Goal: Transaction & Acquisition: Purchase product/service

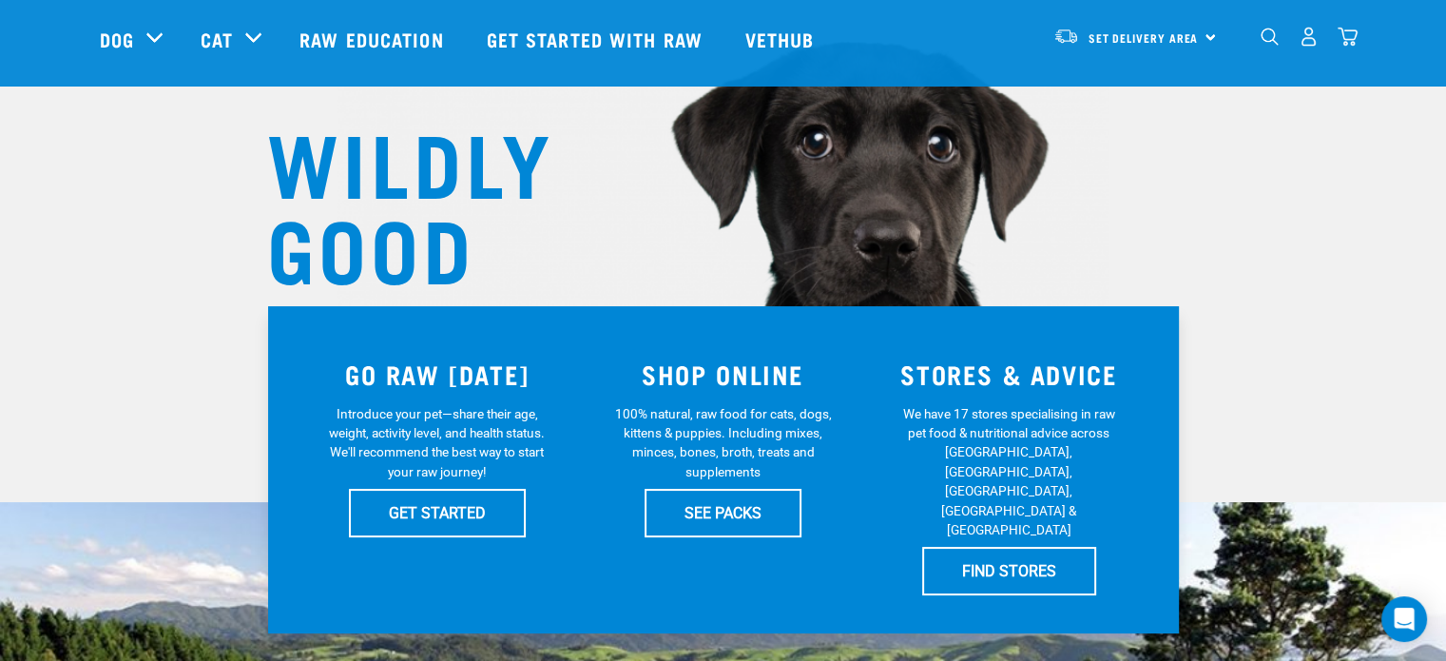
scroll to position [190, 0]
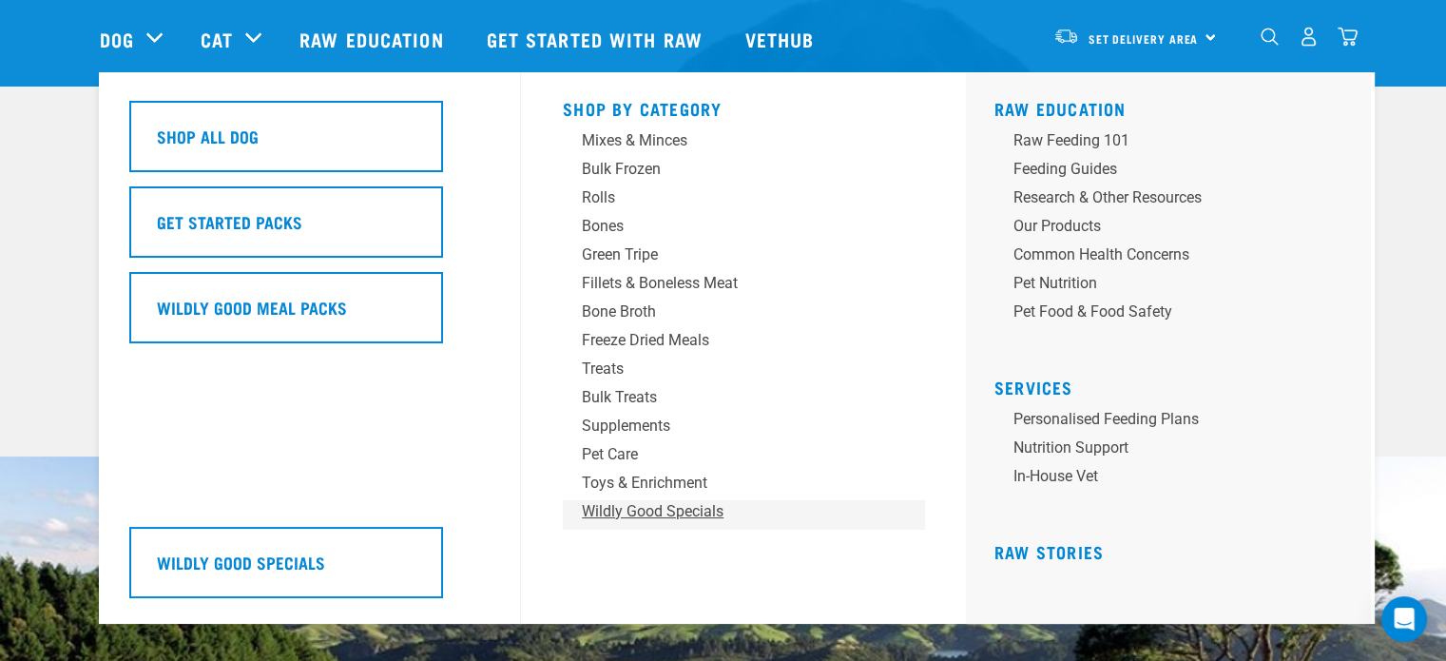
click at [629, 515] on div "Wildly Good Specials" at bounding box center [730, 511] width 297 height 23
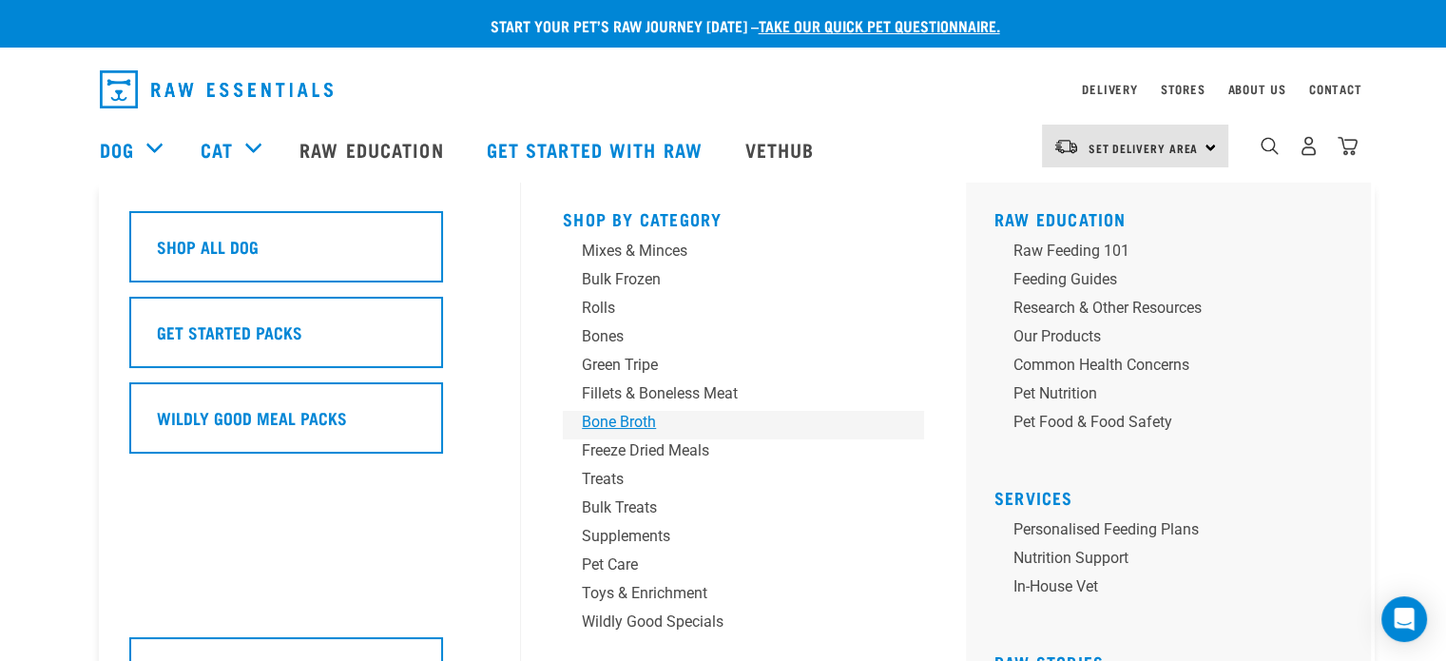
click at [633, 420] on div "Bone Broth" at bounding box center [730, 422] width 297 height 23
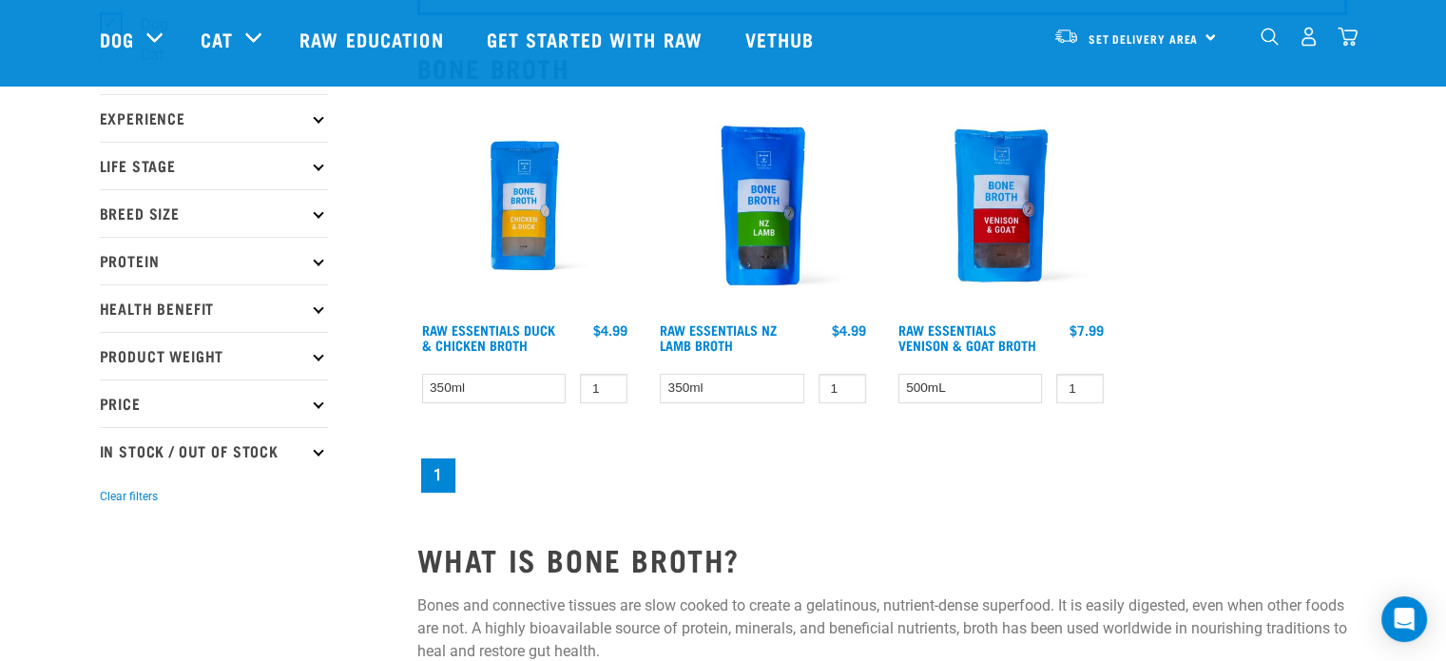
scroll to position [190, 0]
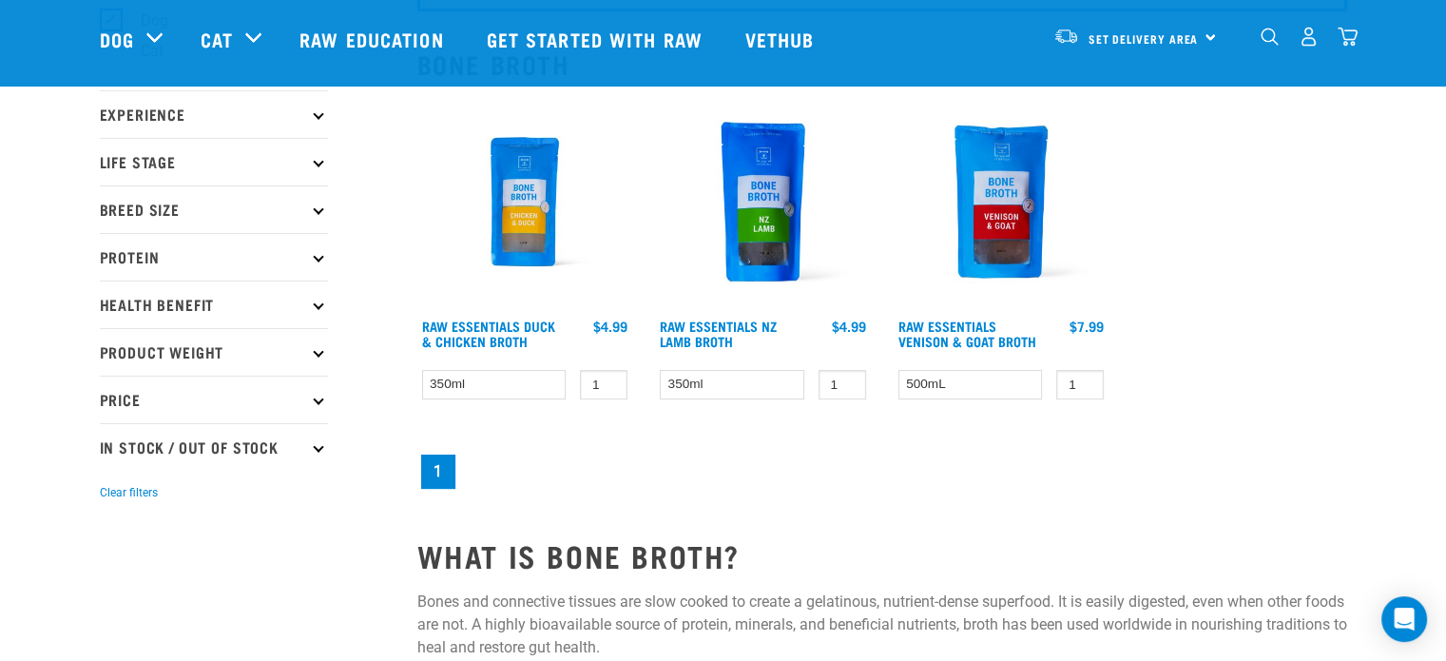
click at [996, 182] on img at bounding box center [1001, 202] width 216 height 216
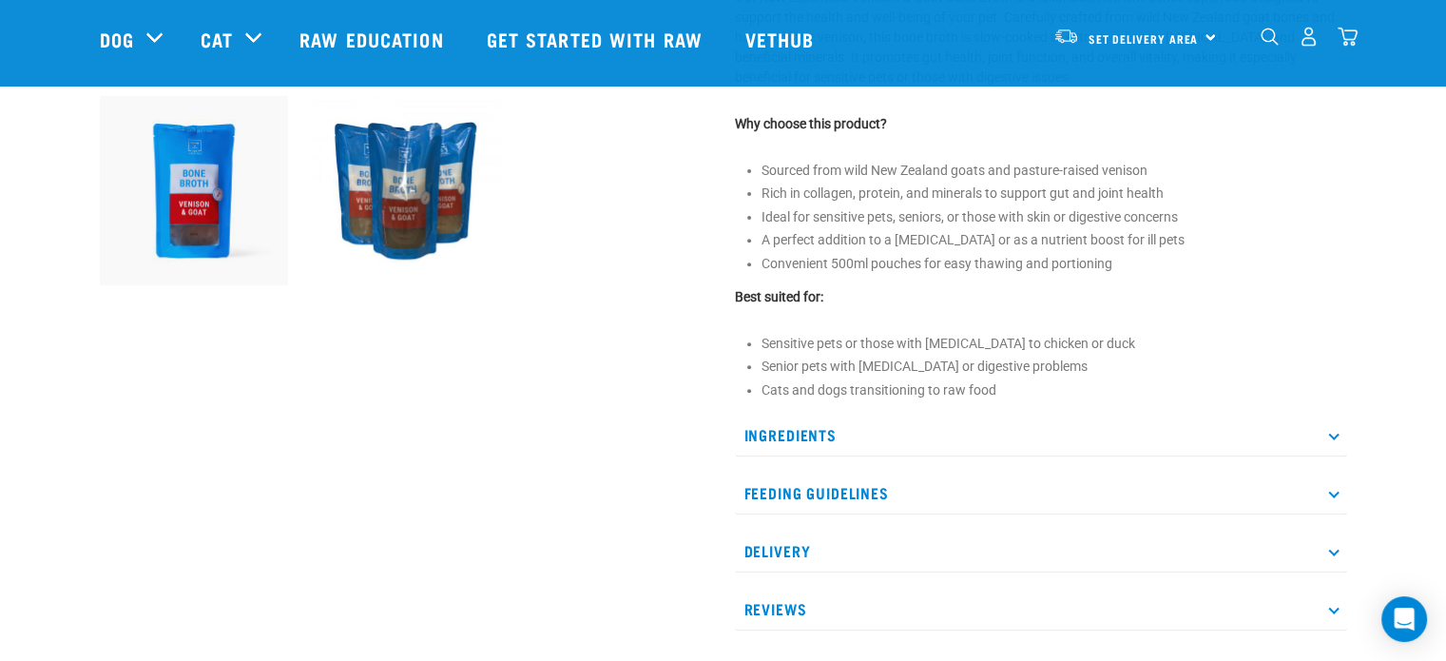
scroll to position [760, 0]
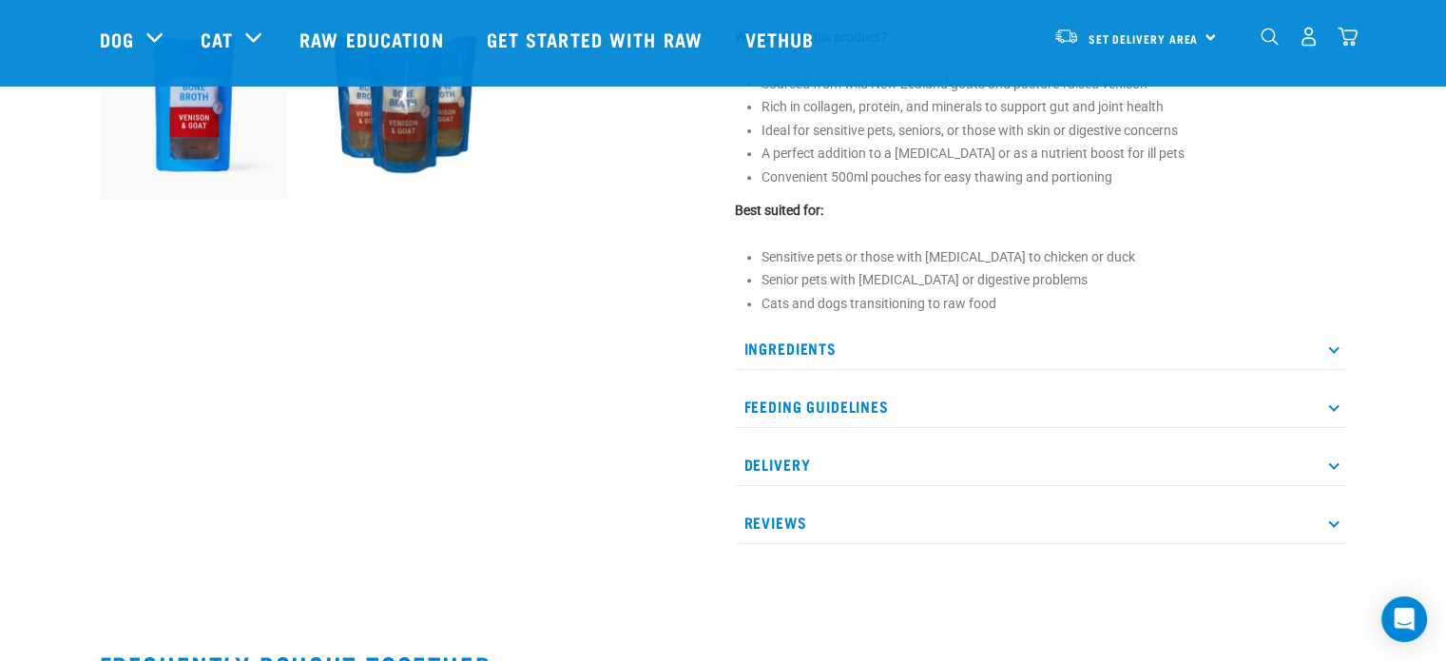
click at [825, 336] on p "Ingredients" at bounding box center [1041, 348] width 612 height 43
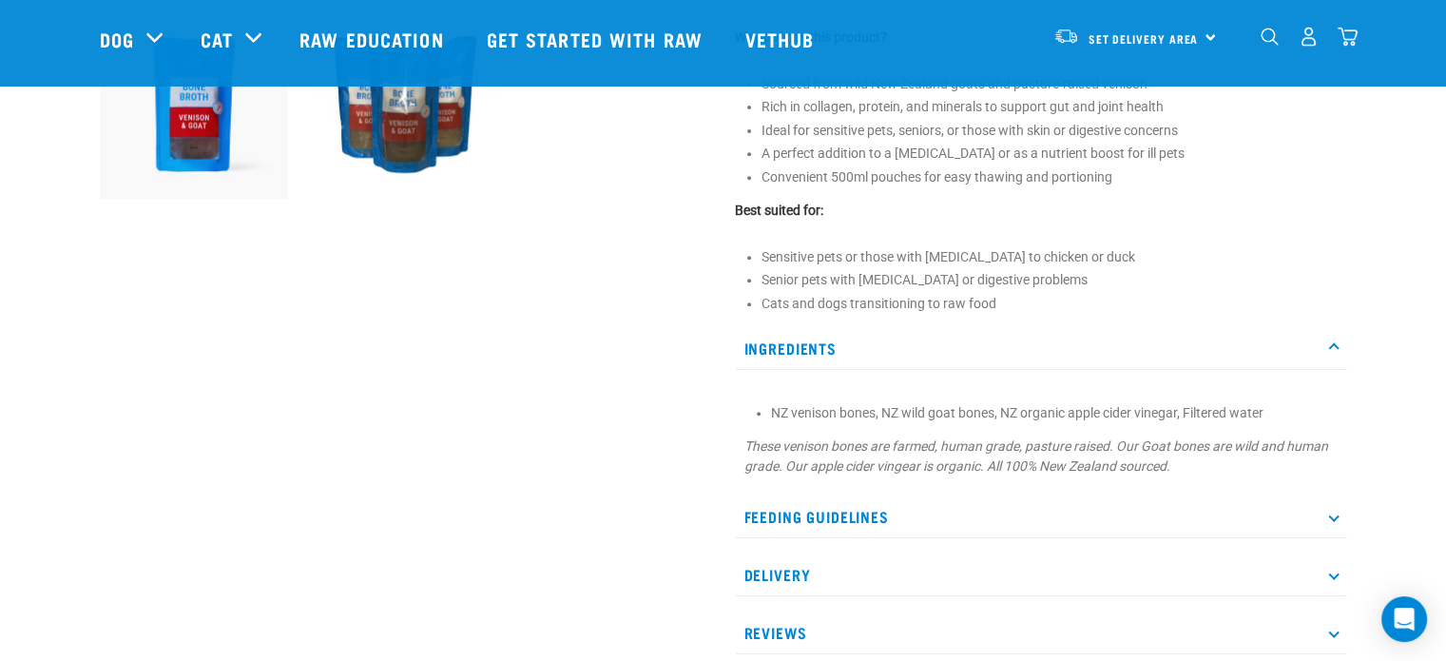
click at [794, 515] on p "Feeding Guidelines" at bounding box center [1041, 516] width 612 height 43
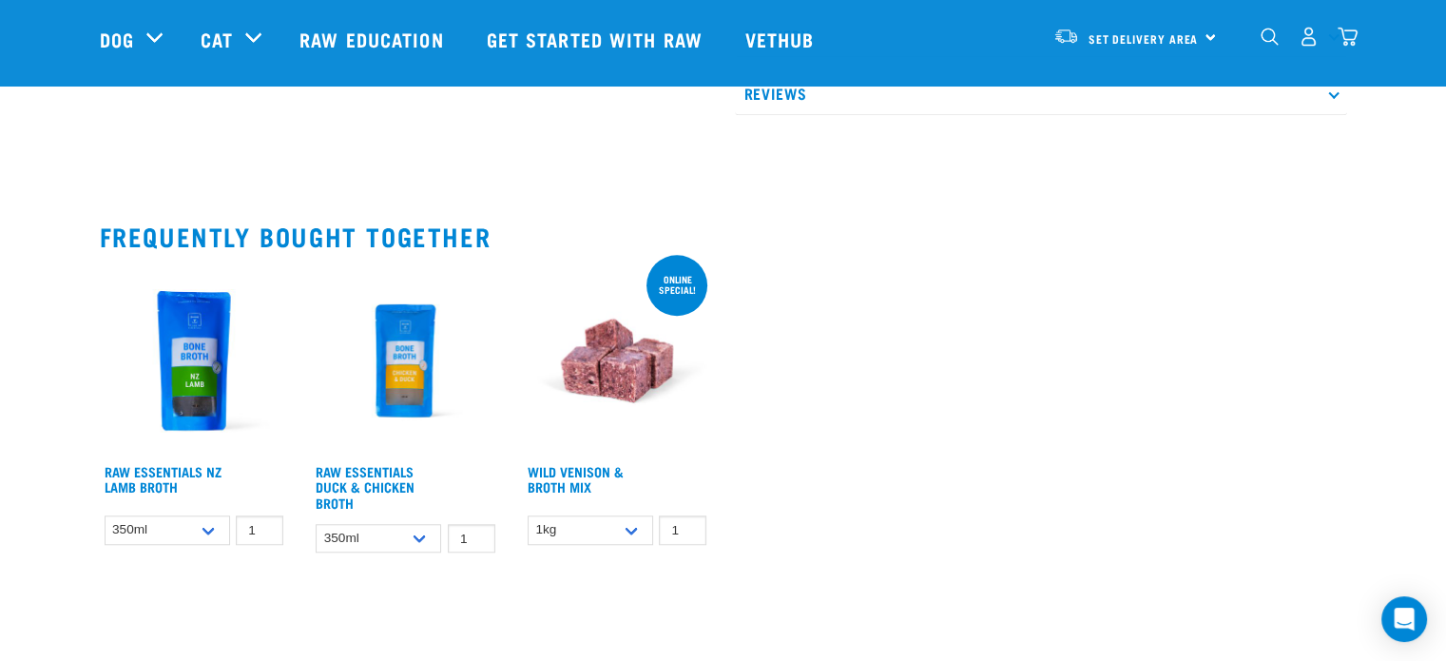
scroll to position [1521, 0]
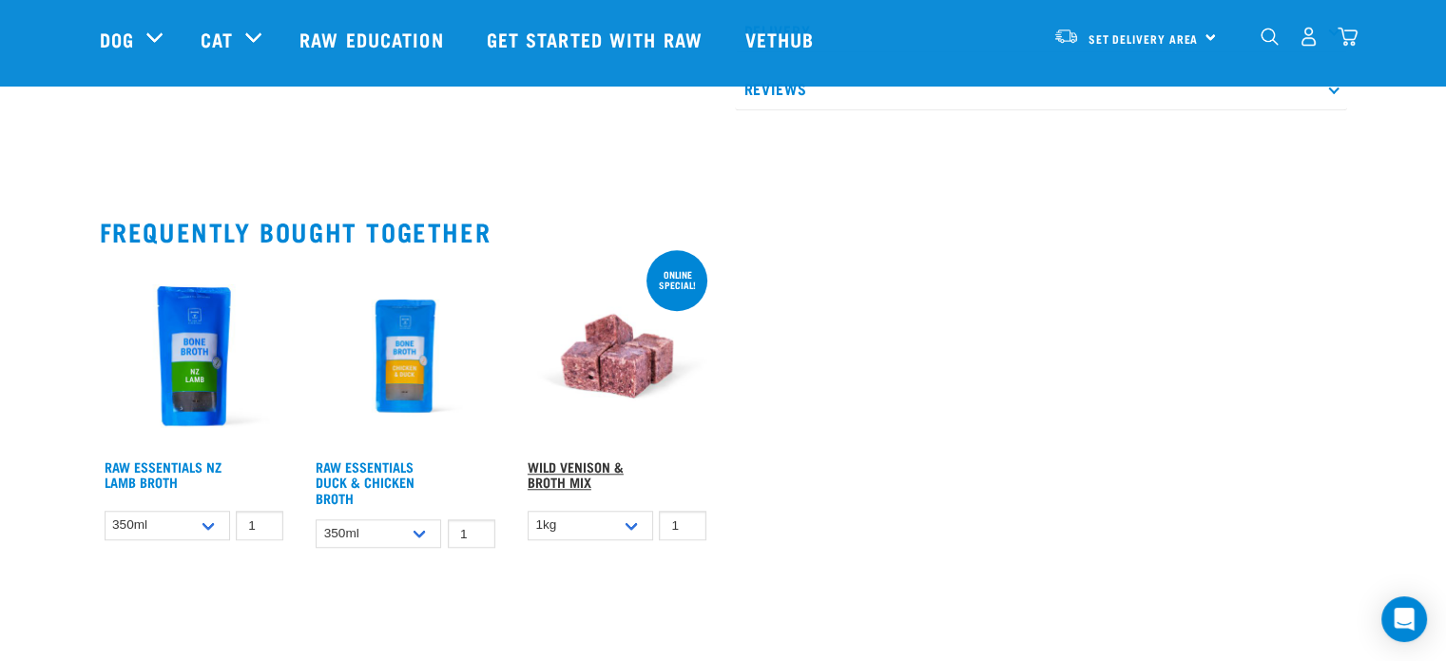
click at [560, 463] on link "Wild Venison & Broth Mix" at bounding box center [576, 474] width 96 height 22
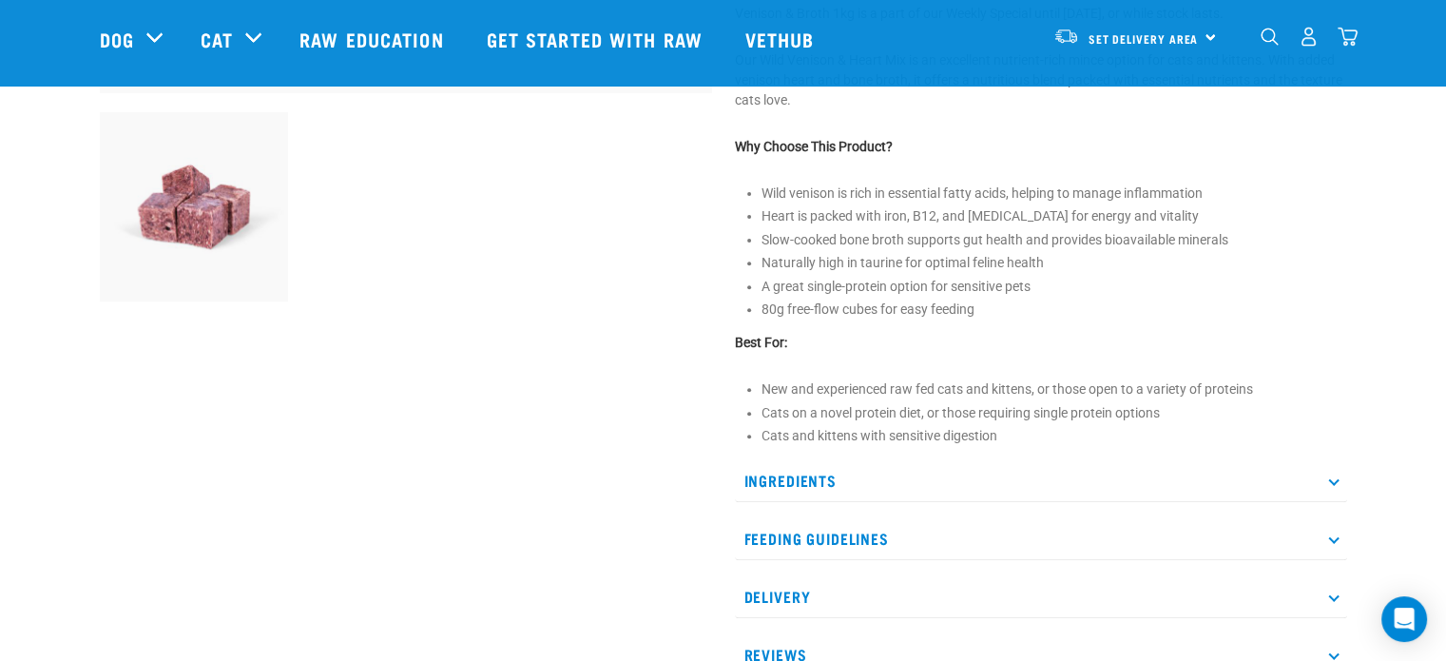
scroll to position [665, 0]
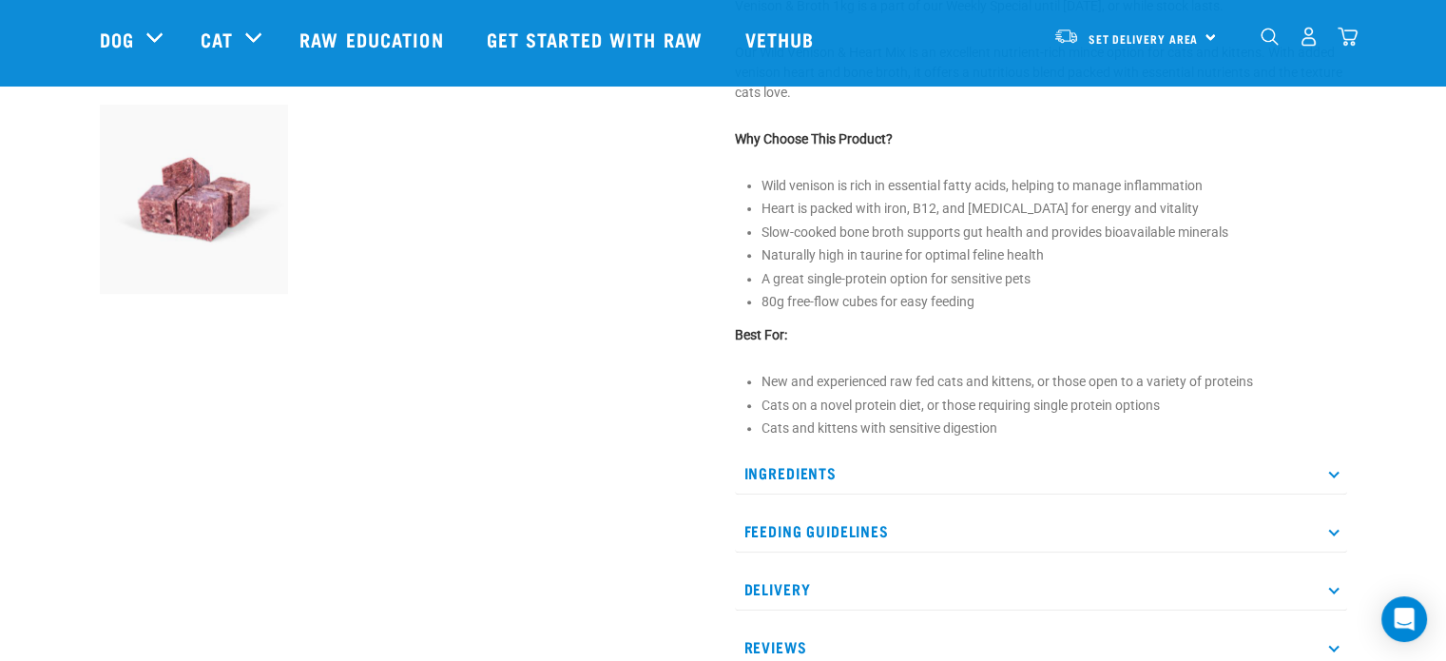
click at [1315, 470] on p "Ingredients" at bounding box center [1041, 472] width 612 height 43
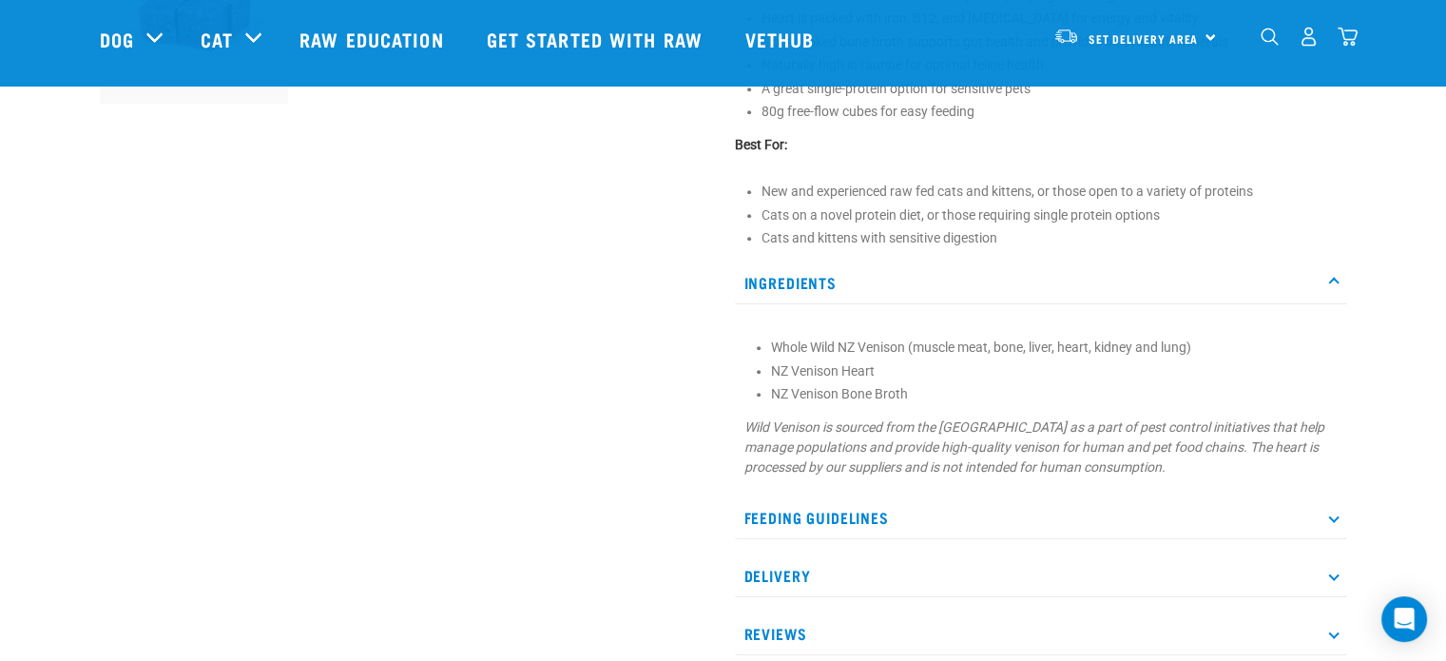
scroll to position [950, 0]
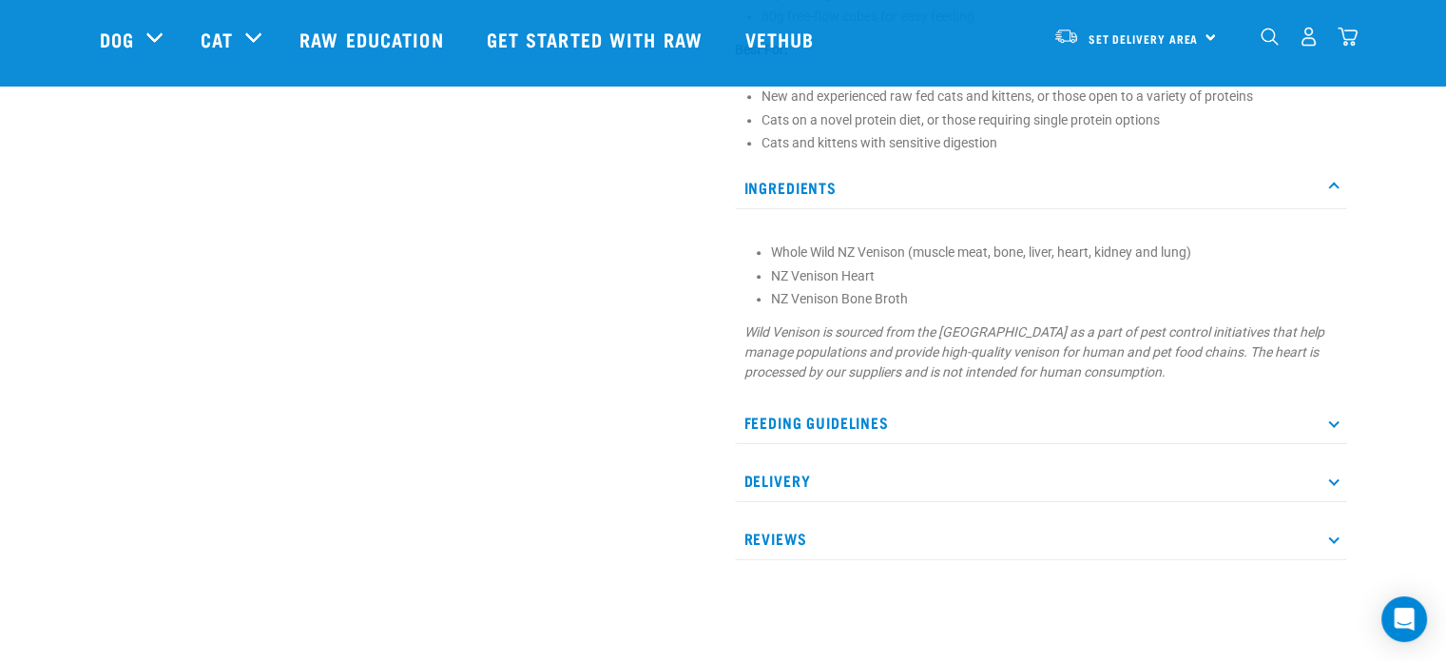
click at [840, 416] on p "Feeding Guidelines" at bounding box center [1041, 422] width 612 height 43
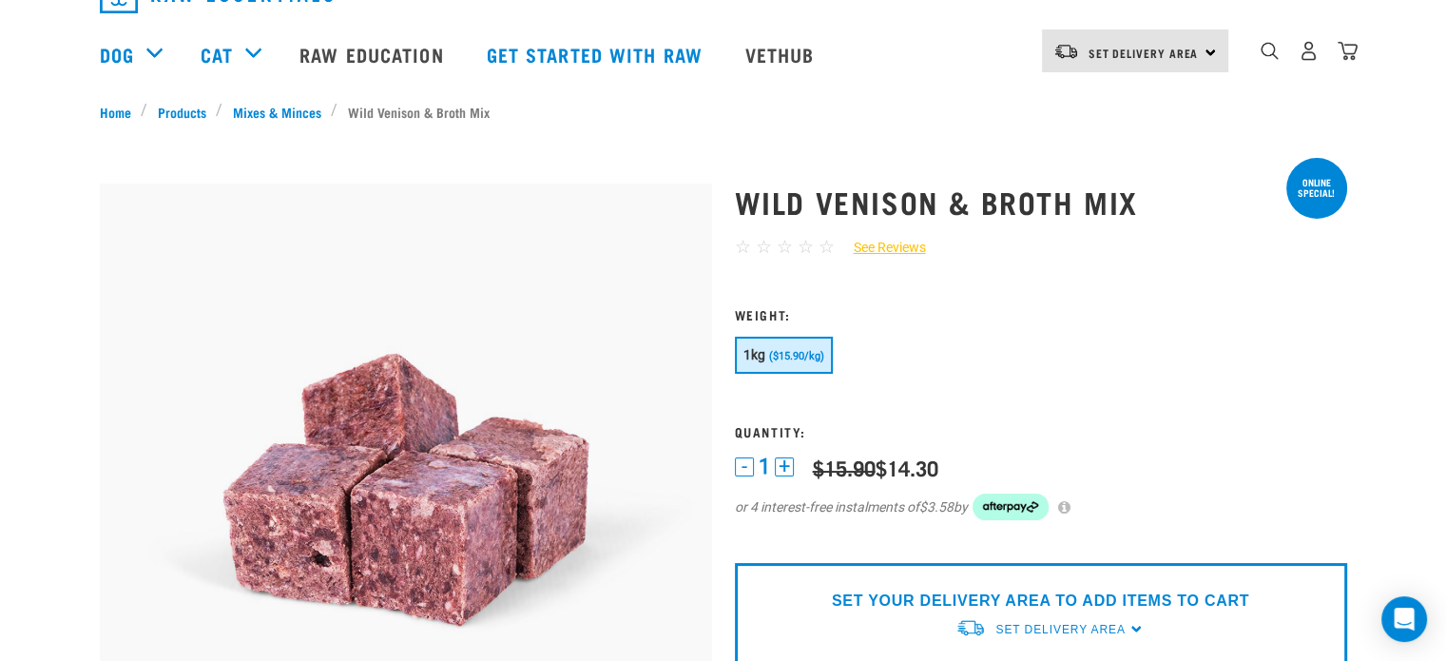
scroll to position [0, 0]
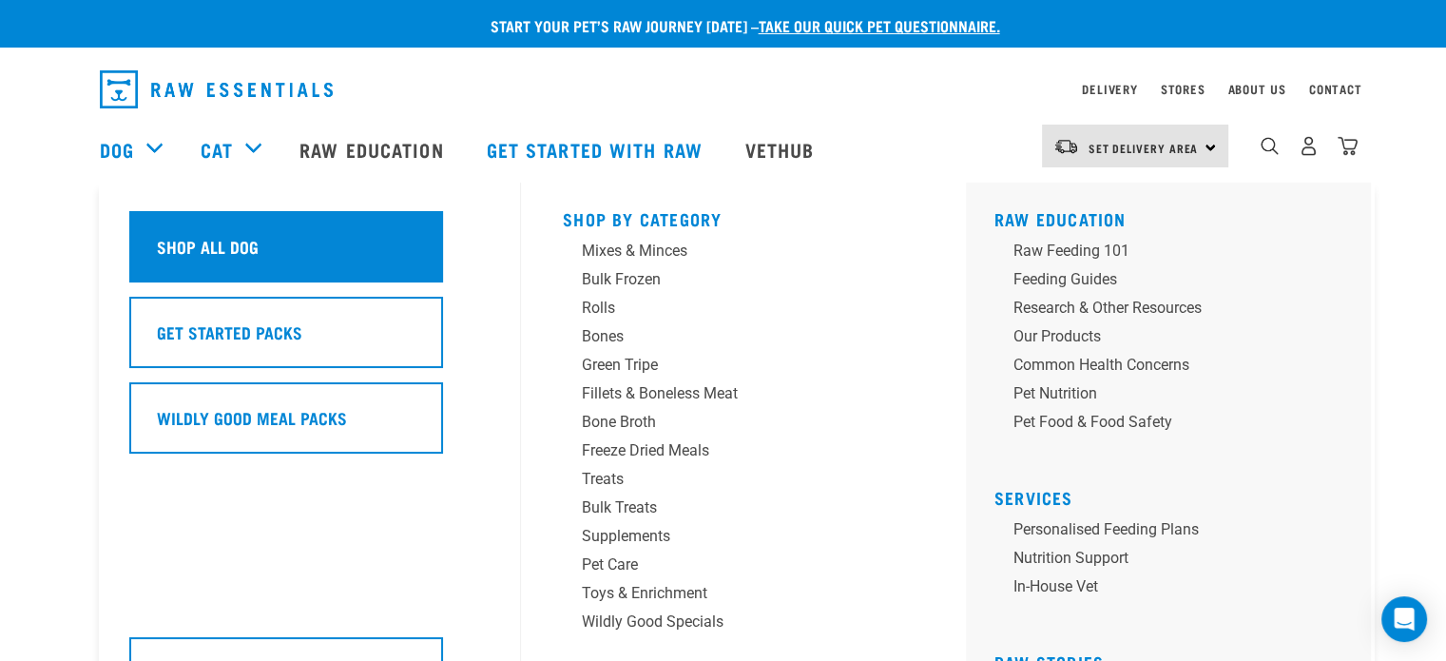
click at [203, 252] on h5 "Shop All Dog" at bounding box center [208, 246] width 102 height 25
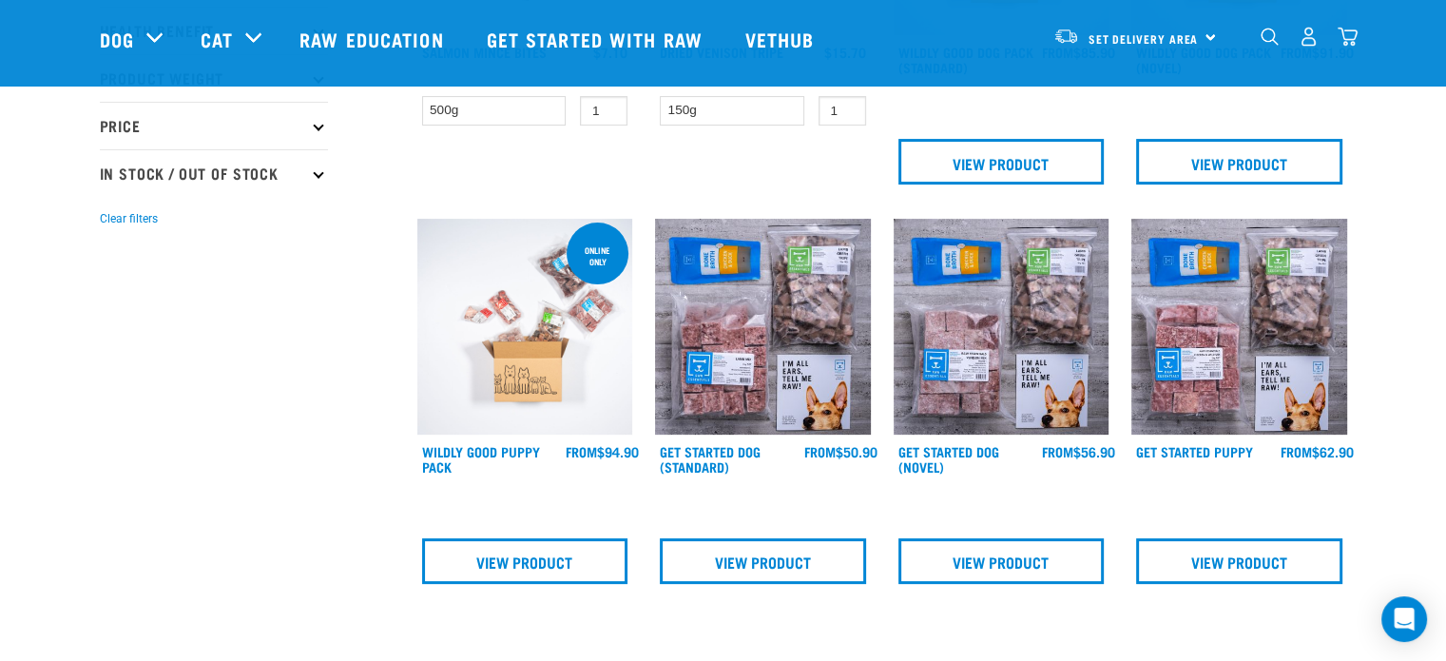
scroll to position [475, 0]
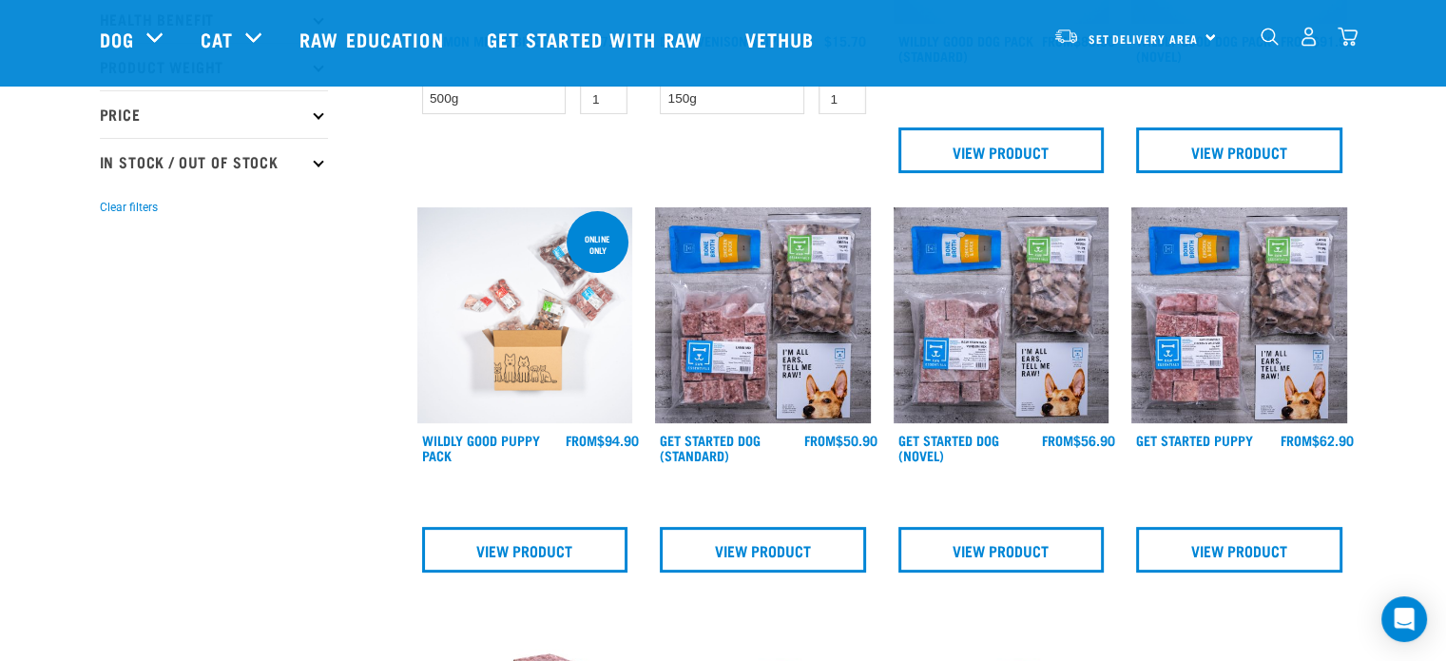
click at [939, 363] on img at bounding box center [1001, 315] width 216 height 216
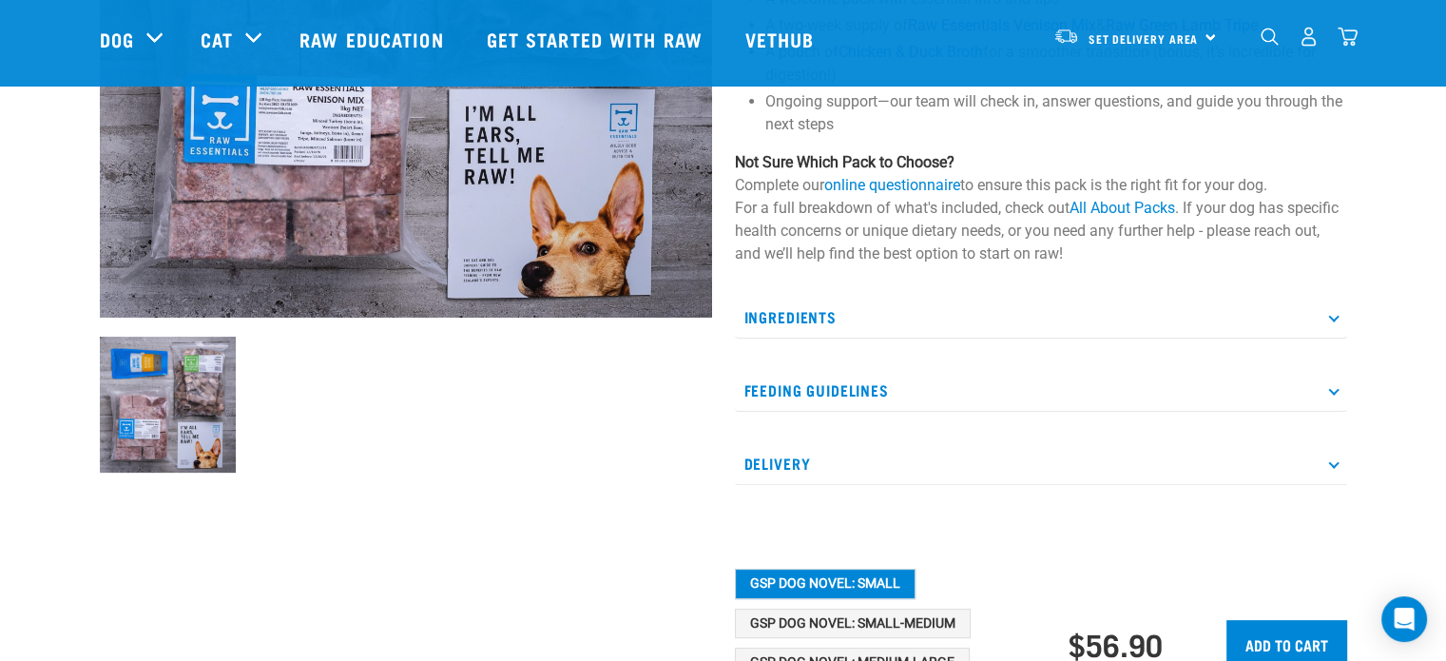
scroll to position [475, 0]
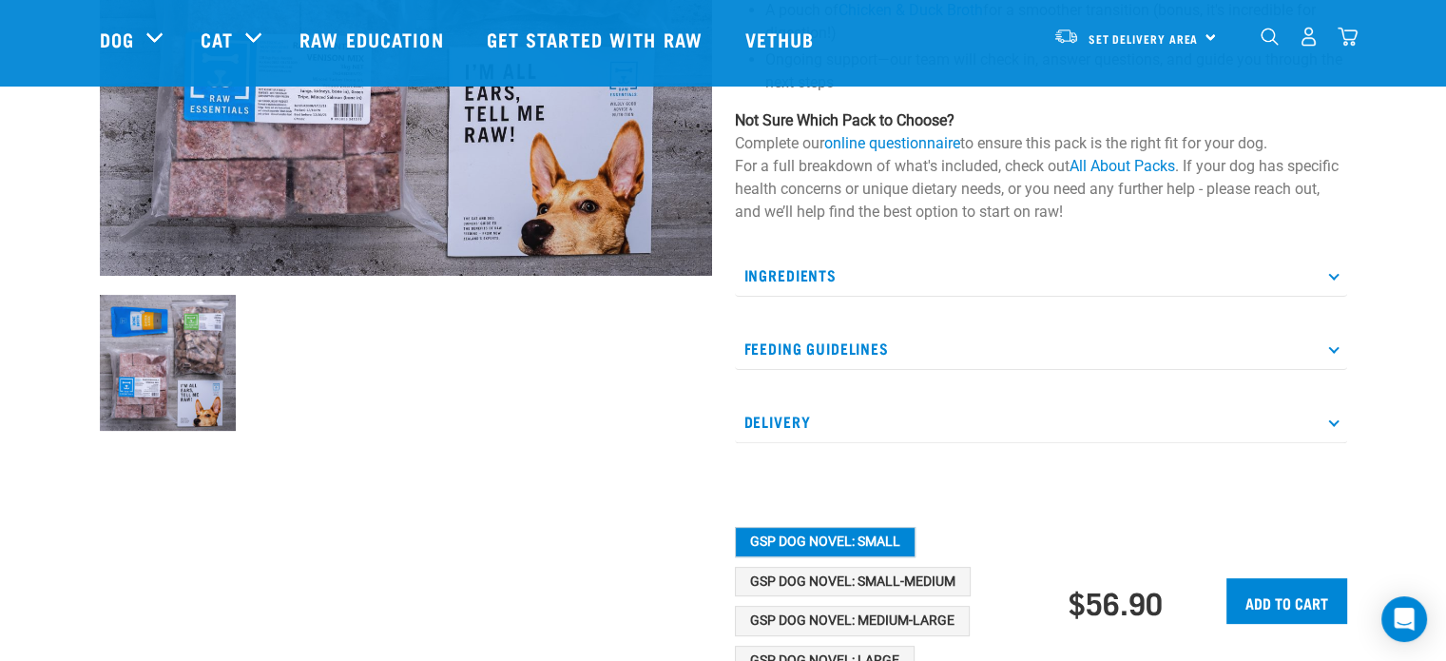
click at [784, 271] on p "Ingredients" at bounding box center [1041, 275] width 612 height 43
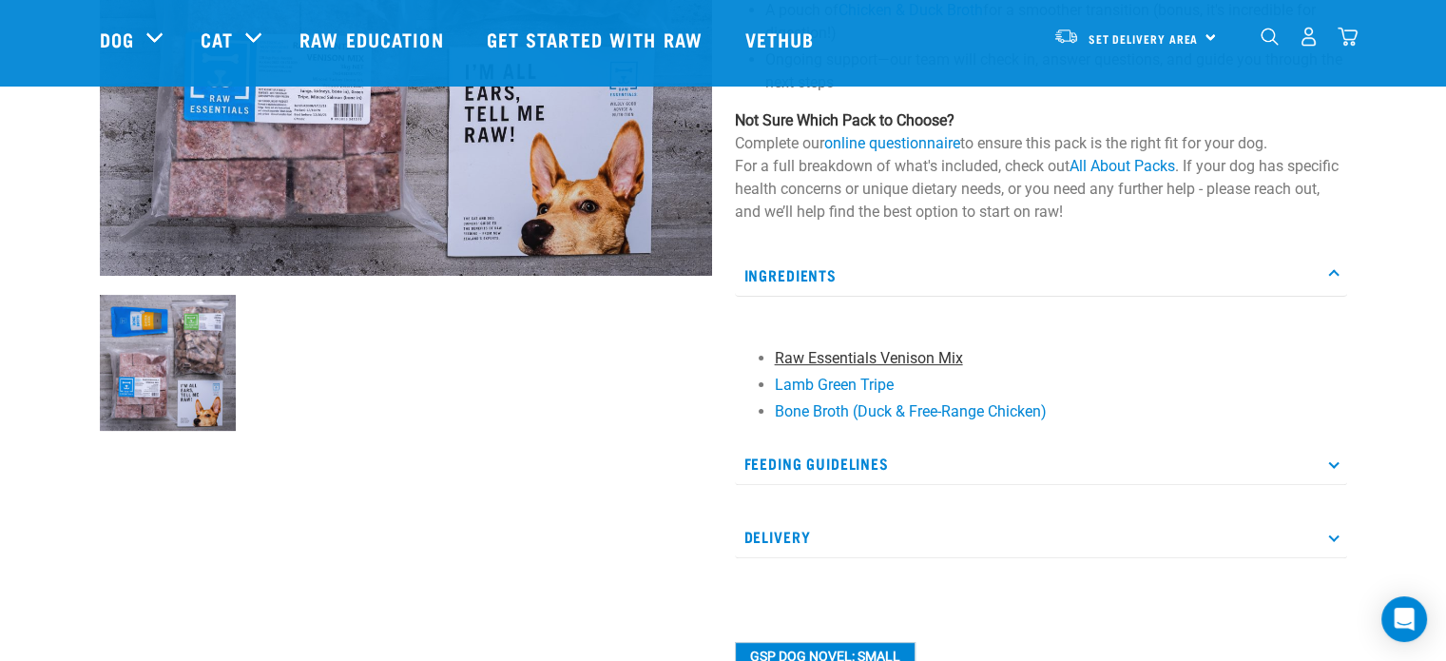
click at [816, 353] on link "Raw Essentials Venison Mix" at bounding box center [869, 358] width 188 height 18
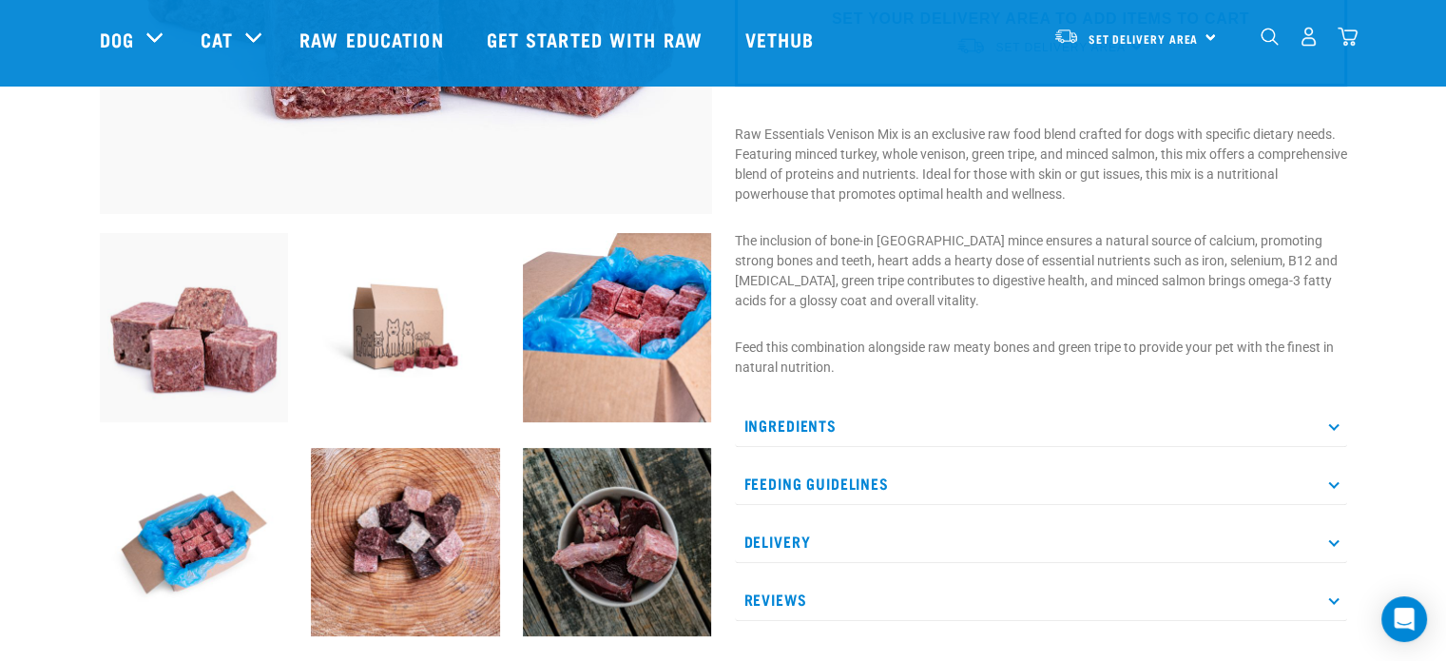
scroll to position [570, 0]
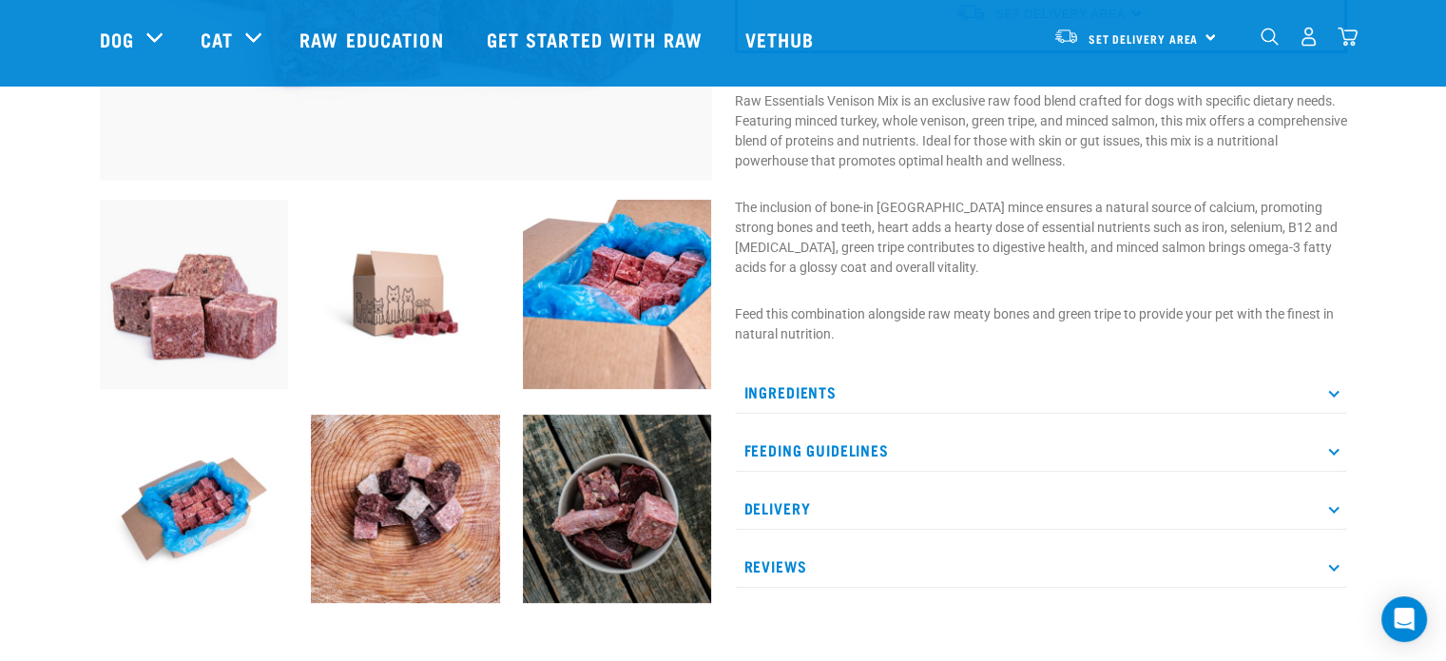
click at [821, 394] on p "Ingredients" at bounding box center [1041, 392] width 612 height 43
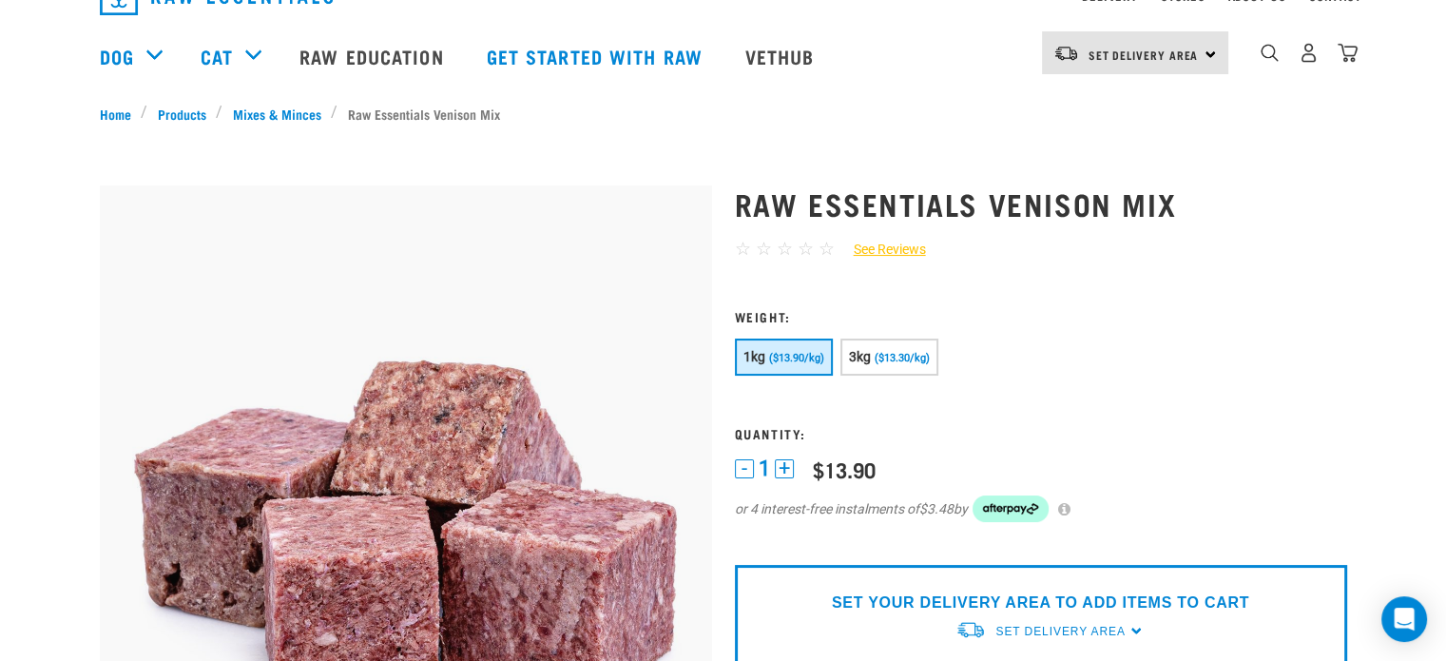
scroll to position [0, 0]
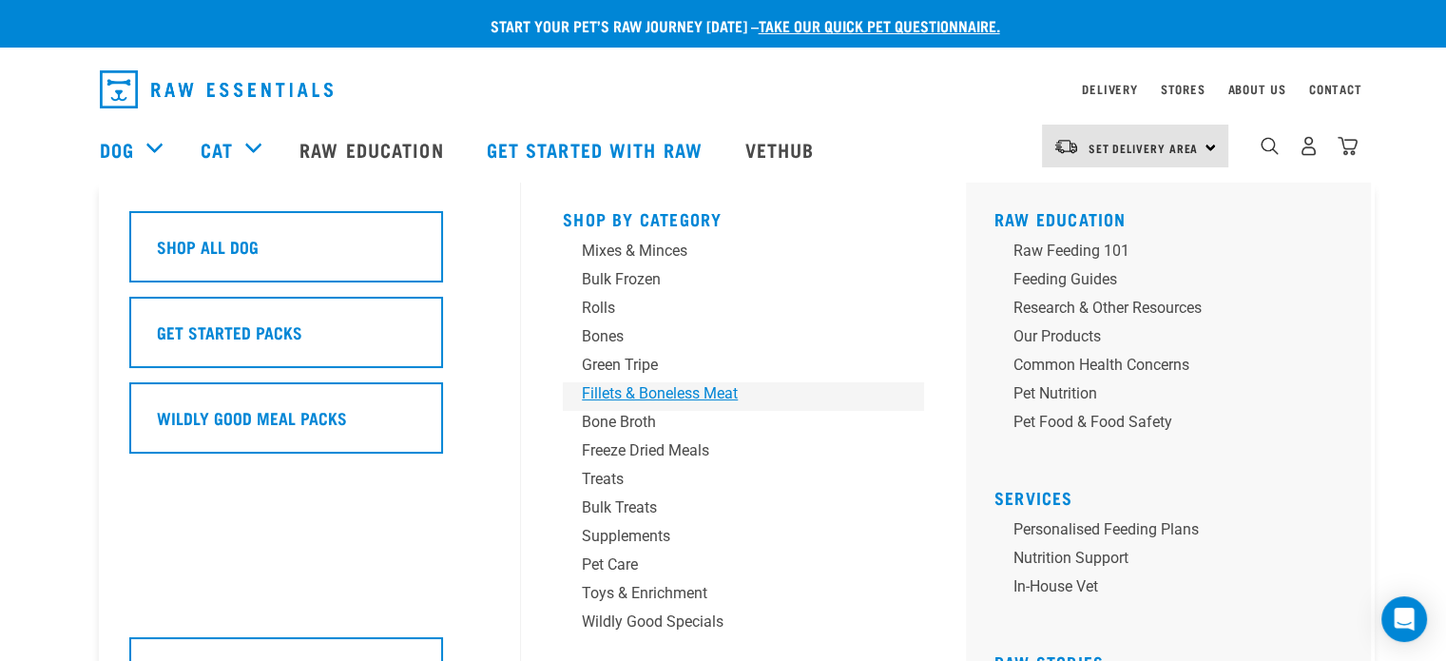
click at [681, 394] on div "Fillets & Boneless Meat" at bounding box center [730, 393] width 297 height 23
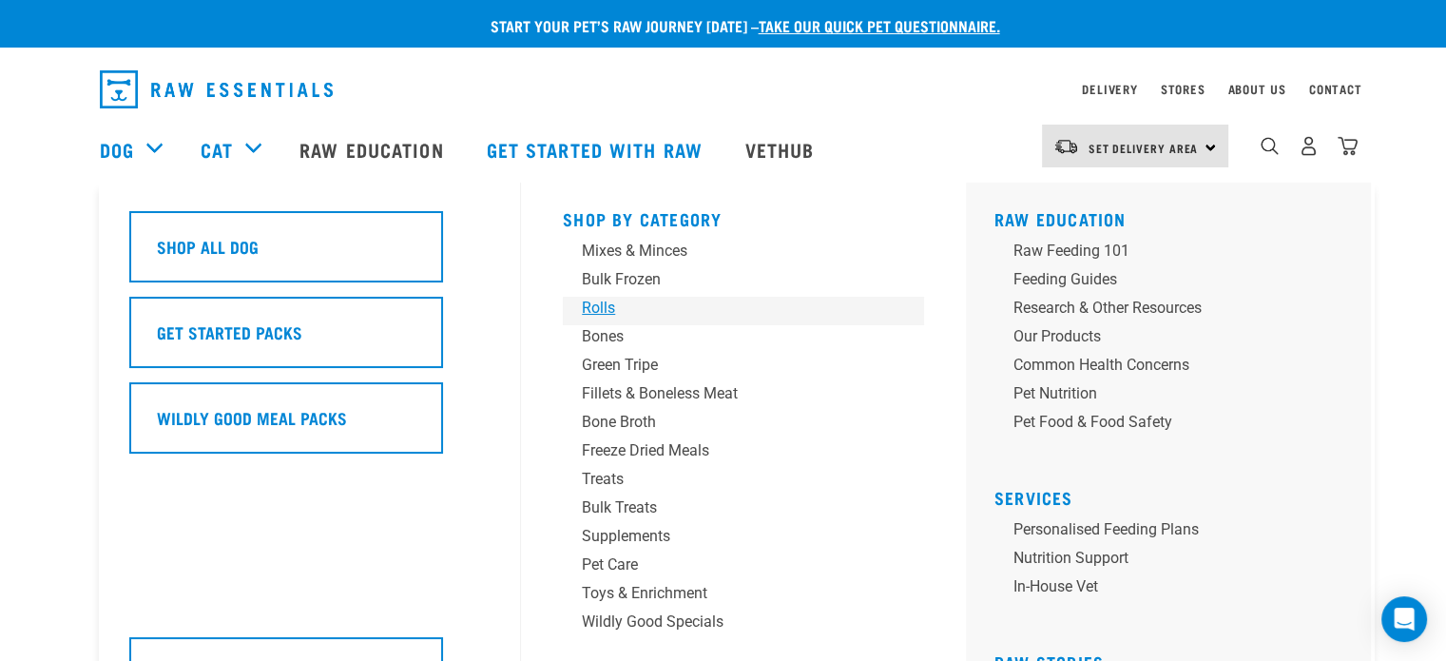
click at [605, 309] on div "Rolls" at bounding box center [730, 308] width 297 height 23
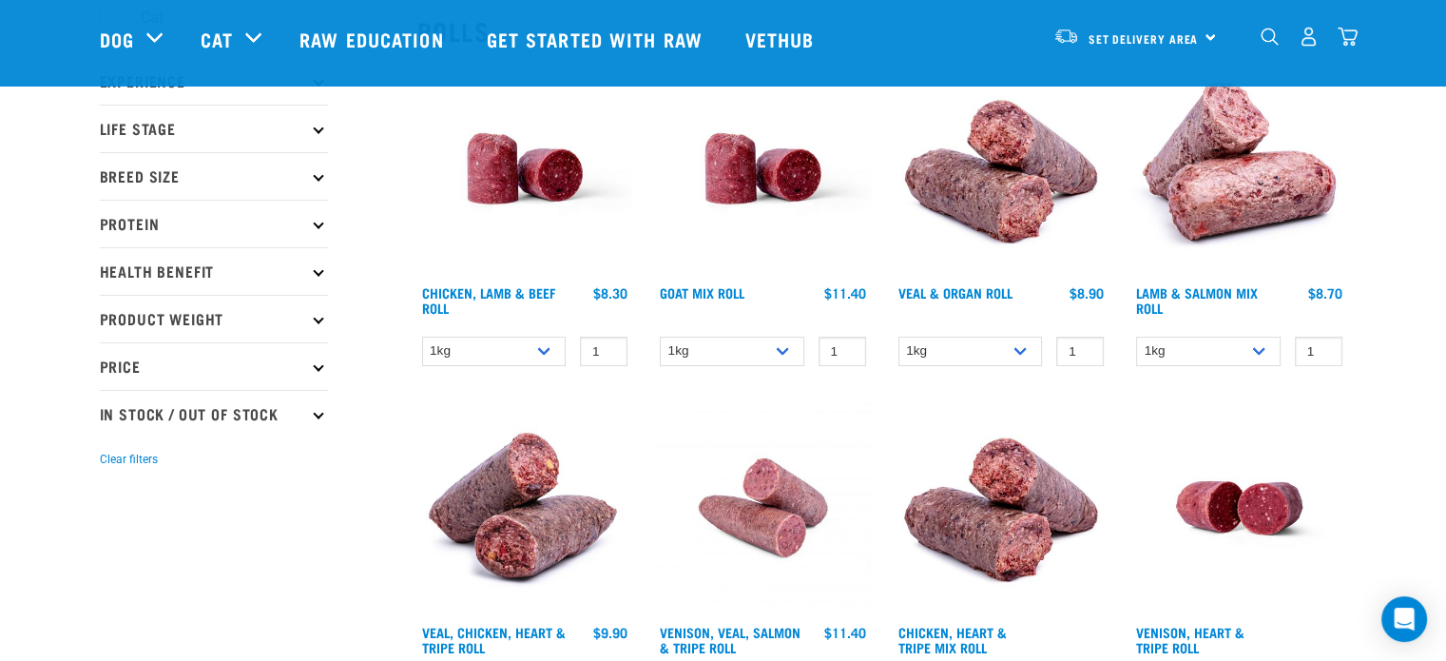
scroll to position [190, 0]
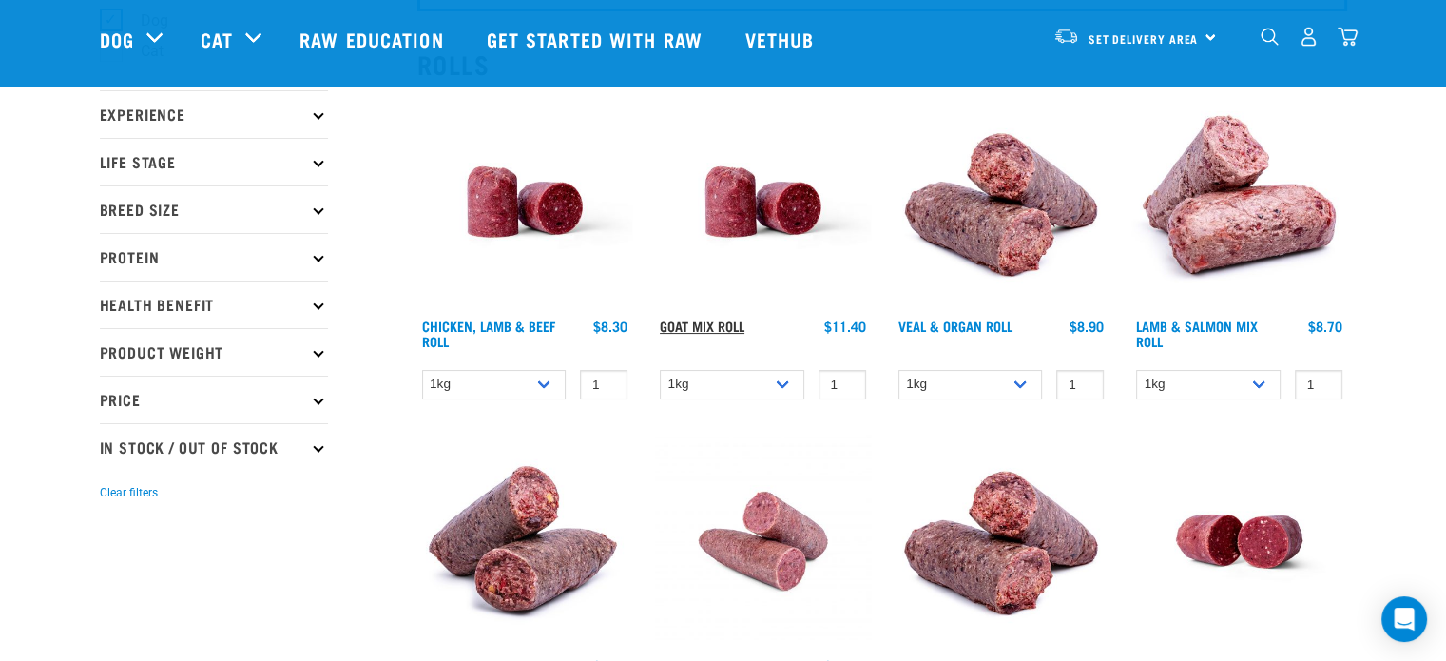
click at [721, 322] on link "Goat Mix Roll" at bounding box center [702, 325] width 85 height 7
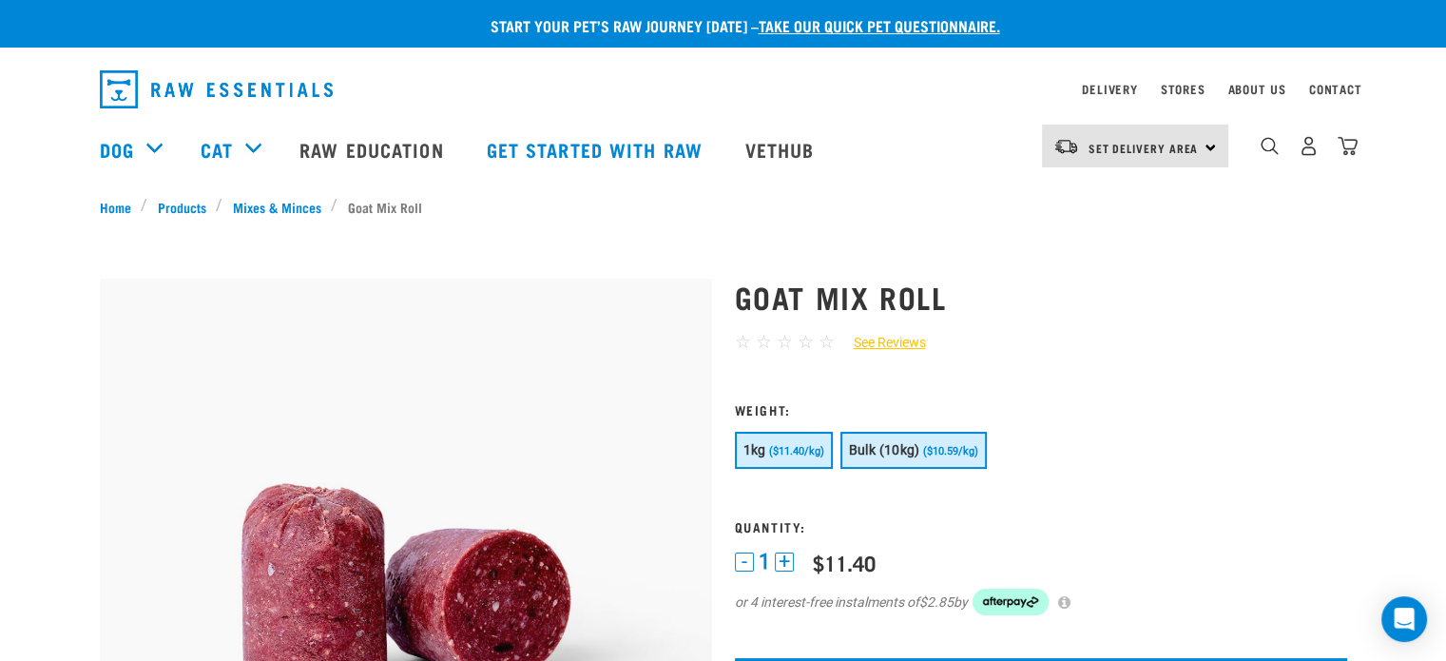
click at [884, 446] on span "Bulk (10kg)" at bounding box center [884, 449] width 71 height 15
click at [768, 437] on button "1kg ($11.40/kg)" at bounding box center [784, 450] width 98 height 37
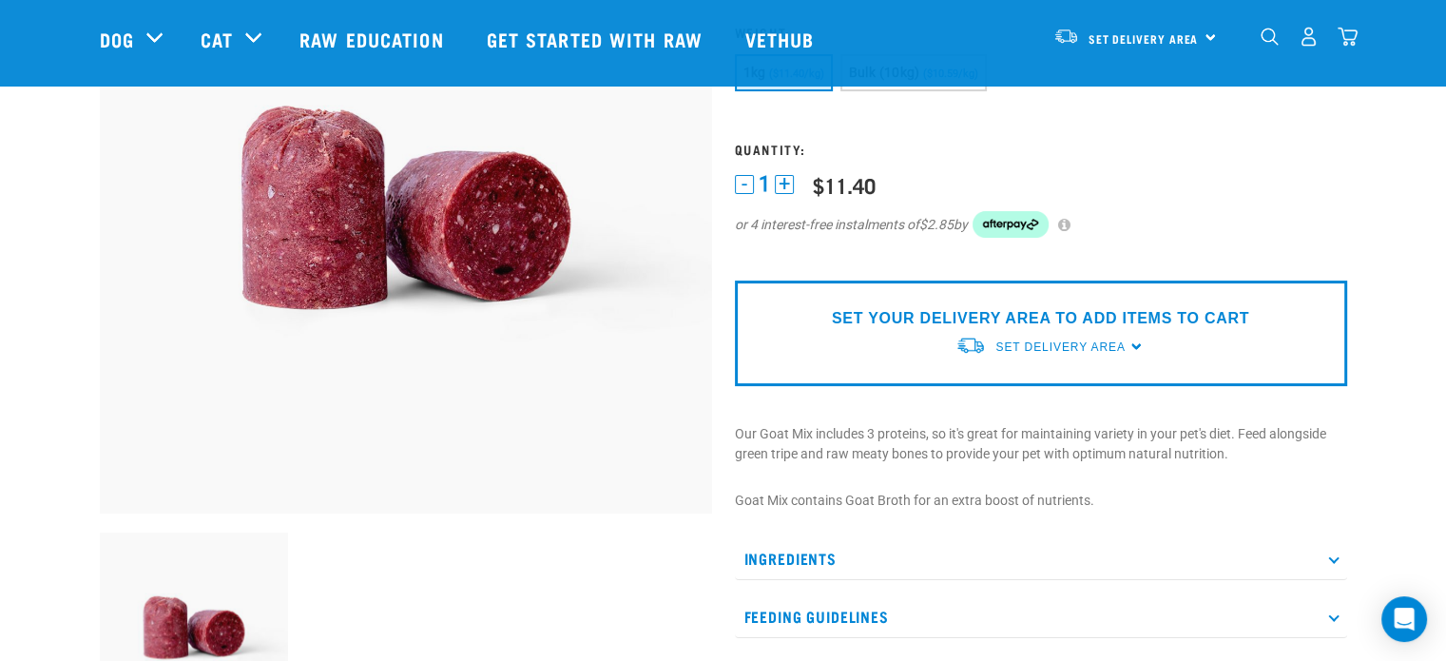
scroll to position [285, 0]
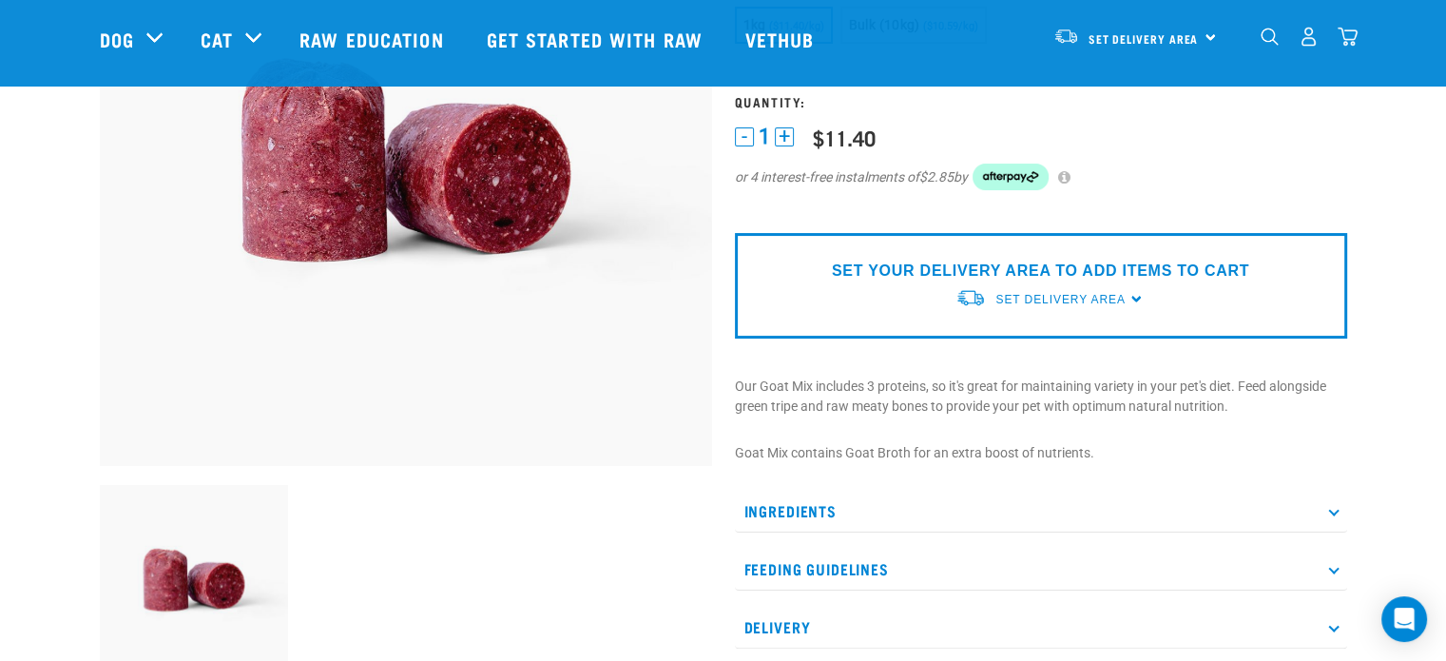
click at [793, 505] on p "Ingredients" at bounding box center [1041, 510] width 612 height 43
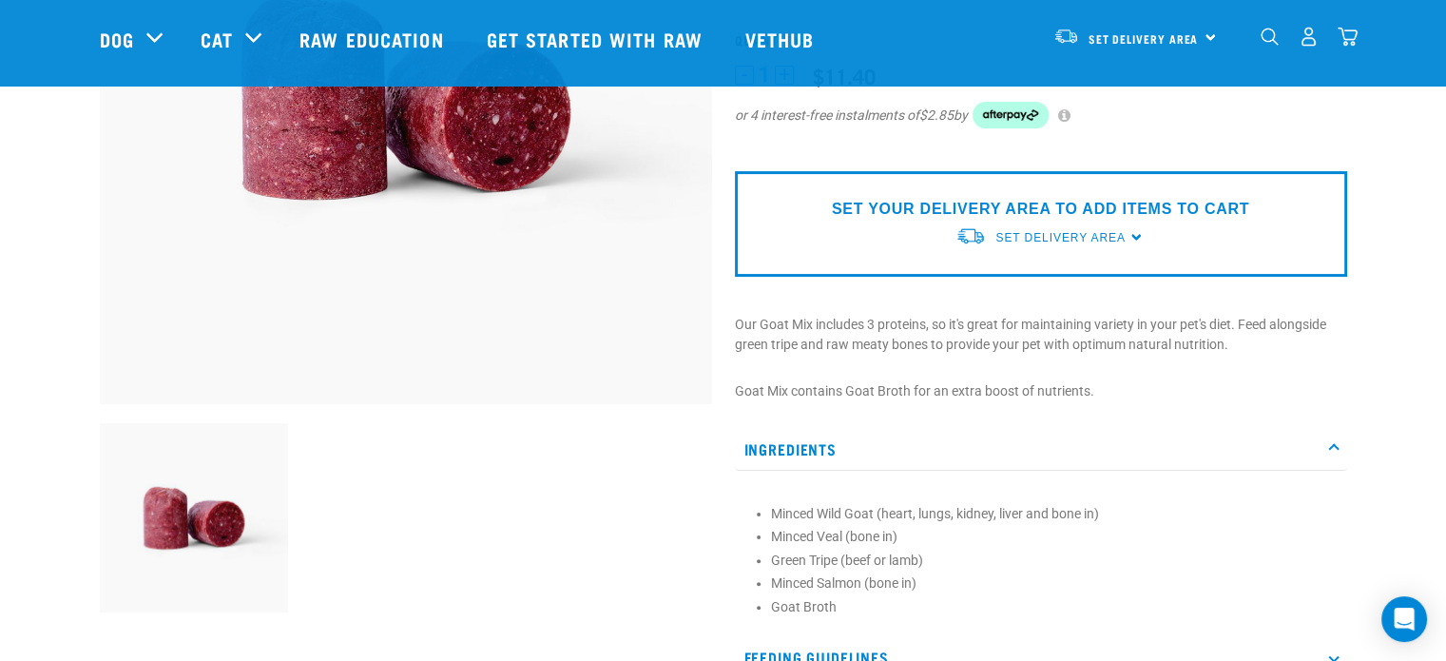
scroll to position [380, 0]
